Goal: Task Accomplishment & Management: Complete application form

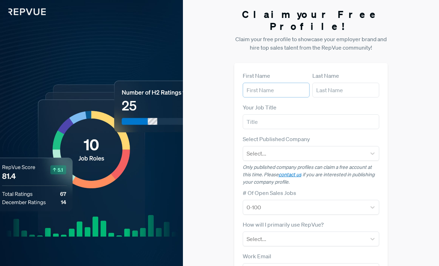
click at [288, 83] on input "text" at bounding box center [276, 90] width 67 height 15
type input "[PERSON_NAME]"
type input "LinkedIn"
type input "[EMAIL_ADDRESS][DOMAIN_NAME]"
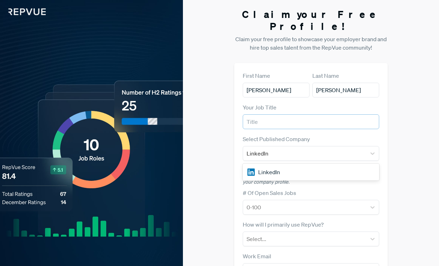
click at [292, 114] on input "text" at bounding box center [311, 121] width 137 height 15
type input "Senior Manager, Talent Attraction"
click at [296, 165] on div "LinkedIn" at bounding box center [311, 172] width 137 height 14
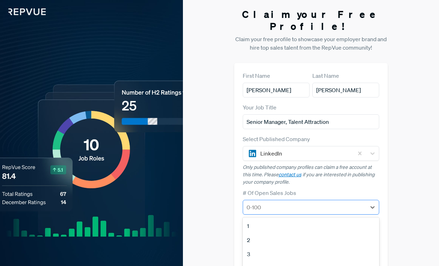
click at [290, 202] on div at bounding box center [305, 207] width 116 height 10
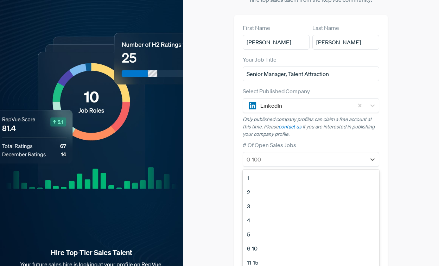
scroll to position [66, 0]
click at [278, 246] on div "100+" at bounding box center [311, 253] width 137 height 14
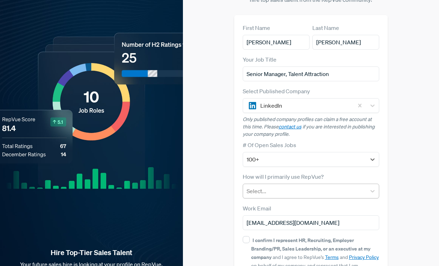
click at [293, 186] on div at bounding box center [305, 191] width 116 height 10
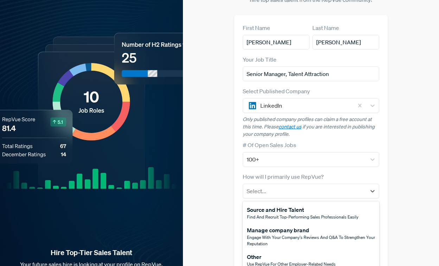
click at [296, 226] on div "Manage company brand" at bounding box center [311, 230] width 128 height 8
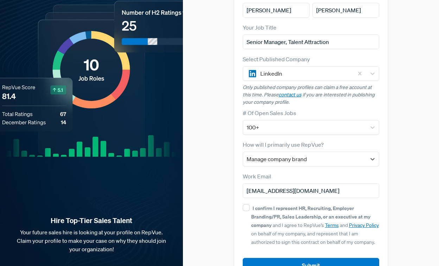
scroll to position [92, 0]
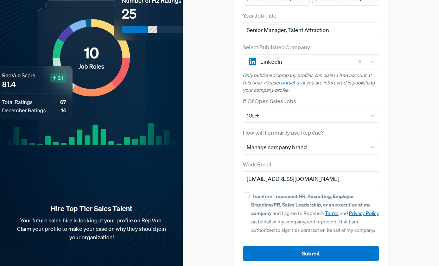
click at [255, 193] on strong "I confirm I represent HR, Recruiting, Employer Branding/PR, Sales Leadership, o…" at bounding box center [310, 205] width 119 height 24
click at [250, 192] on input "I confirm I represent HR, Recruiting, Employer Branding/PR, Sales Leadership, o…" at bounding box center [246, 195] width 7 height 7
checkbox input "true"
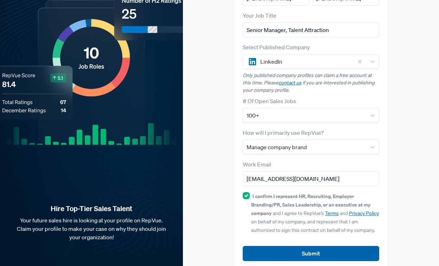
click at [291, 246] on button "Submit" at bounding box center [311, 253] width 137 height 15
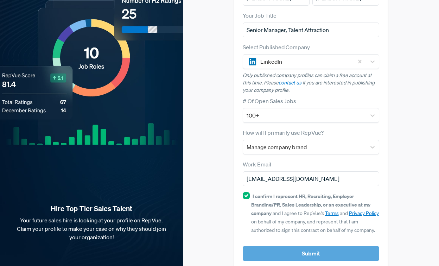
scroll to position [0, 0]
